Goal: Task Accomplishment & Management: Use online tool/utility

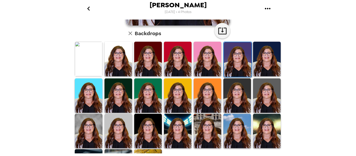
scroll to position [130, 0]
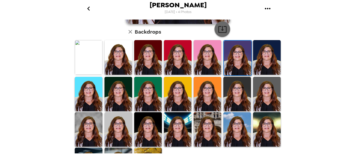
click at [220, 31] on icon "button" at bounding box center [222, 29] width 8 height 7
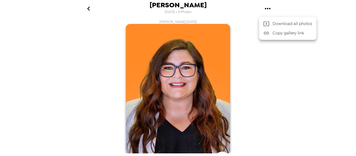
scroll to position [157, 0]
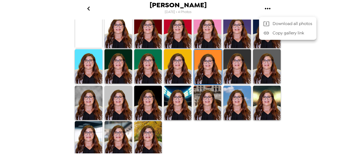
click at [117, 32] on div at bounding box center [178, 78] width 356 height 156
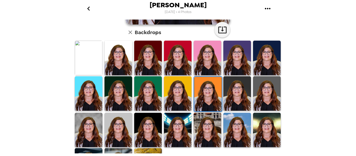
scroll to position [130, 0]
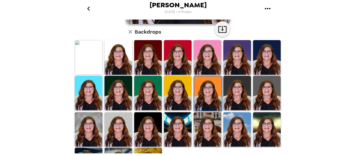
click at [117, 58] on img at bounding box center [119, 57] width 28 height 34
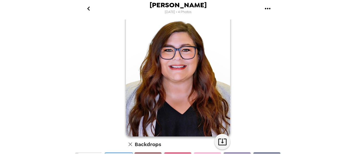
scroll to position [26, 0]
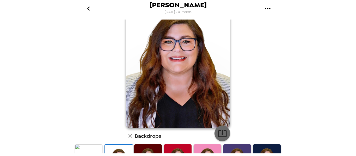
click at [220, 134] on icon "button" at bounding box center [222, 133] width 8 height 7
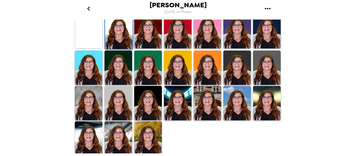
scroll to position [157, 0]
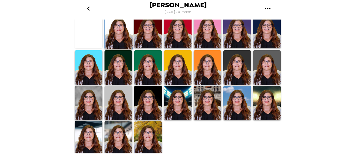
click at [87, 136] on img at bounding box center [89, 138] width 28 height 34
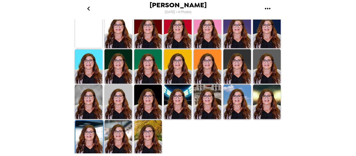
click at [110, 134] on img at bounding box center [119, 137] width 28 height 34
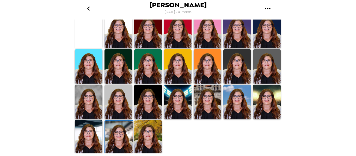
click at [86, 133] on img at bounding box center [89, 137] width 28 height 34
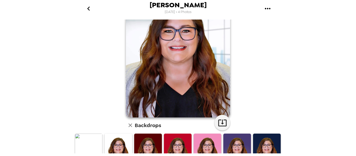
scroll to position [104, 0]
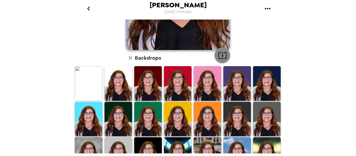
click at [219, 52] on icon "button" at bounding box center [222, 55] width 9 height 9
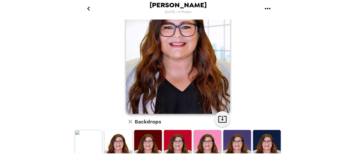
scroll to position [0, 0]
